Goal: Register for event/course

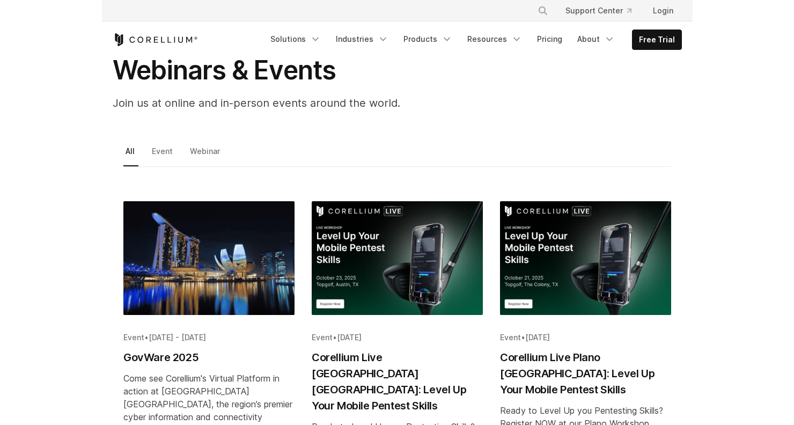
scroll to position [75, 0]
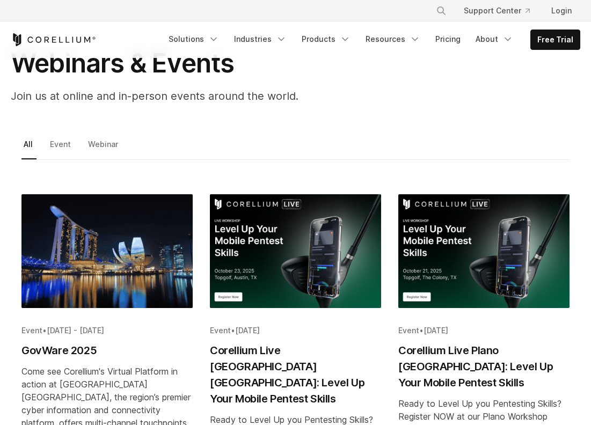
click at [461, 261] on img "Blog post summary: Corellium Live Plano TX: Level Up Your Mobile Pentest Skills" at bounding box center [483, 251] width 171 height 114
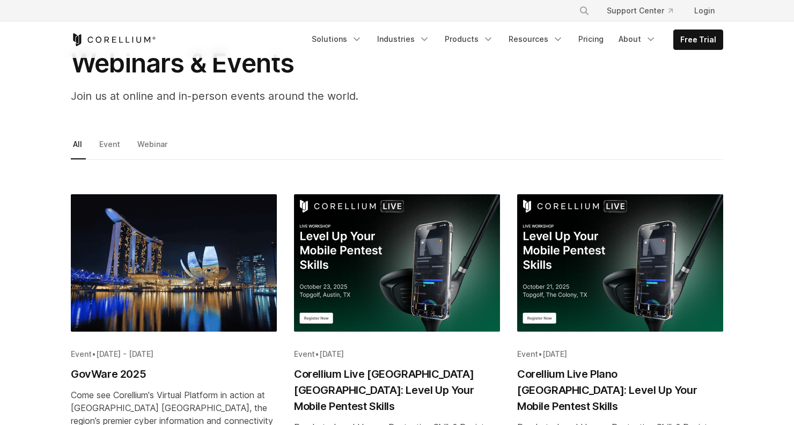
click at [400, 272] on img "Blog post summary: Corellium Live Austin TX: Level Up Your Mobile Pentest Skills" at bounding box center [397, 262] width 206 height 137
